Goal: Communication & Community: Answer question/provide support

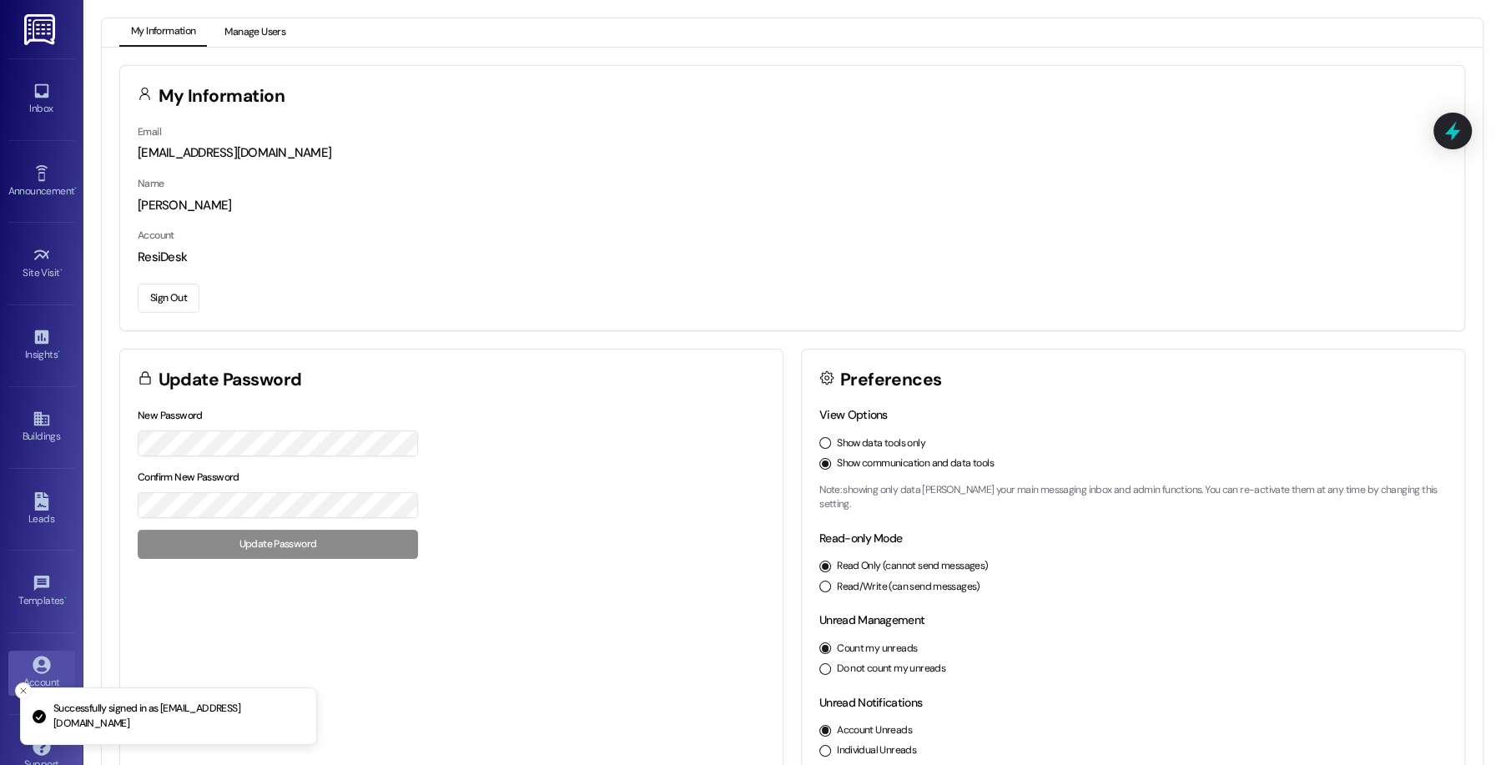
click at [220, 29] on button "Manage Users" at bounding box center [255, 32] width 84 height 28
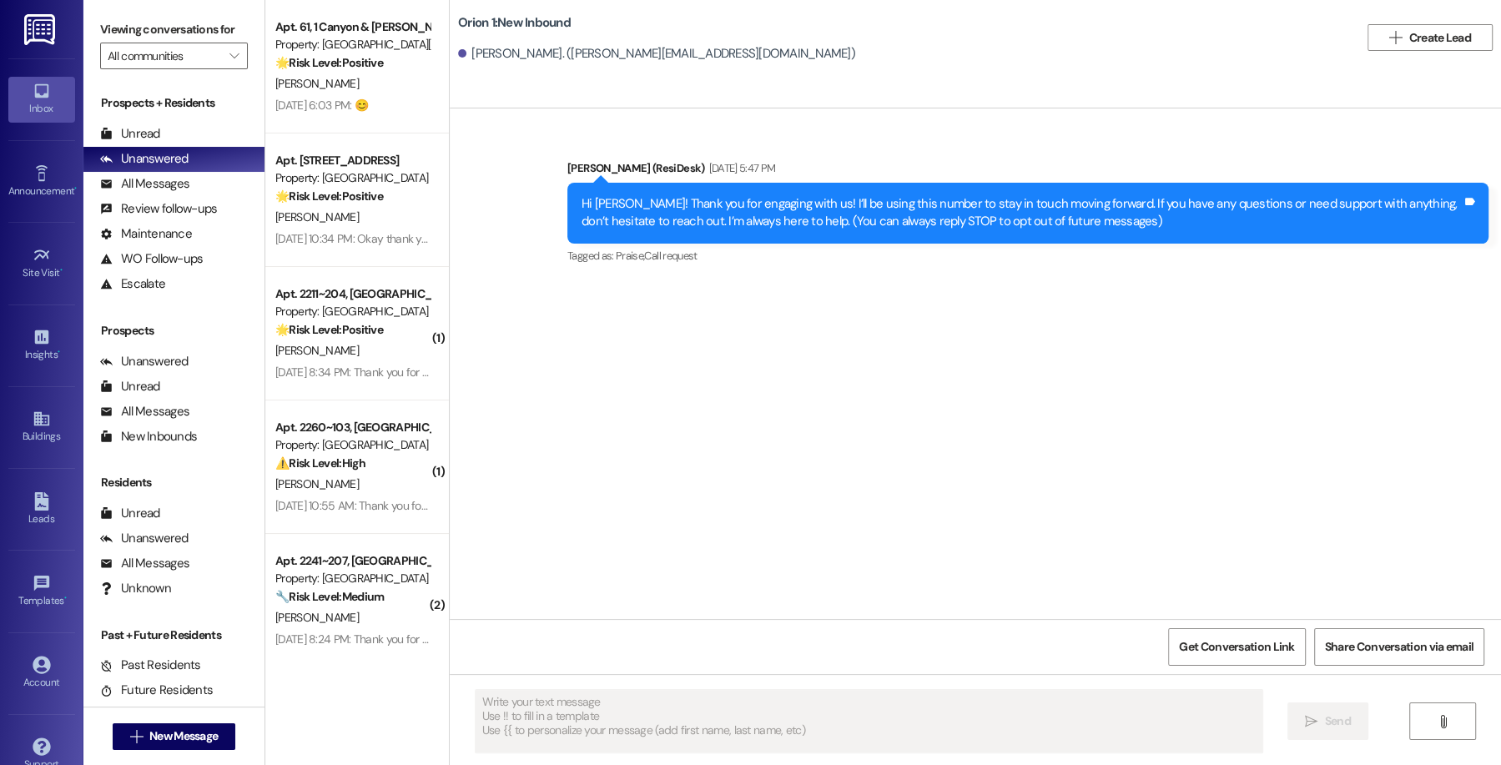
type textarea "Fetching suggested responses. Please feel free to read through the conversation…"
click at [963, 374] on div "Announcement, sent via SMS [PERSON_NAME] (ResiDesk) [DATE] 5:47 PM Hi [PERSON_N…" at bounding box center [975, 363] width 1051 height 511
type textarea "Fetching suggested responses. Please feel free to read through the conversation…"
